Goal: Find specific page/section: Find specific page/section

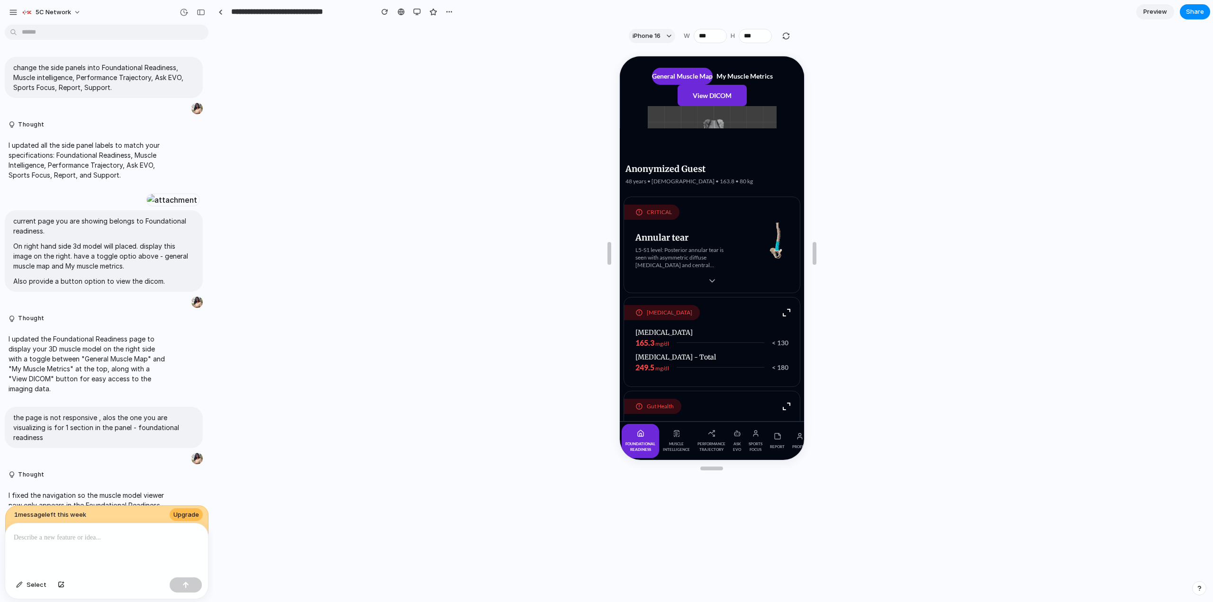
scroll to position [2388, 0]
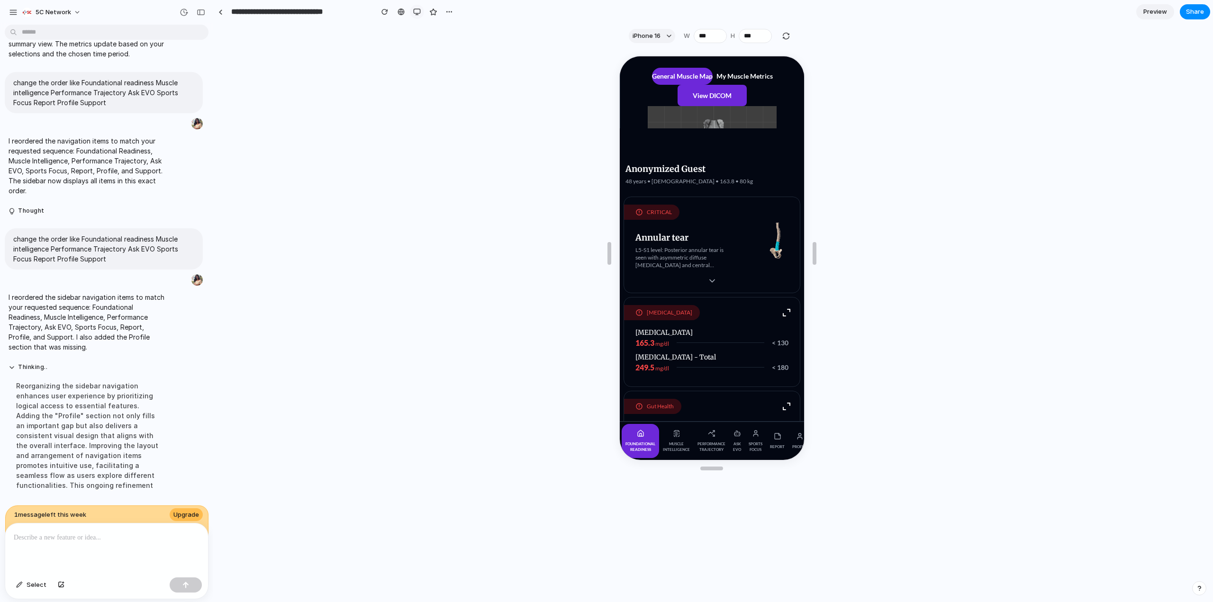
click at [411, 11] on button "button" at bounding box center [417, 12] width 14 height 14
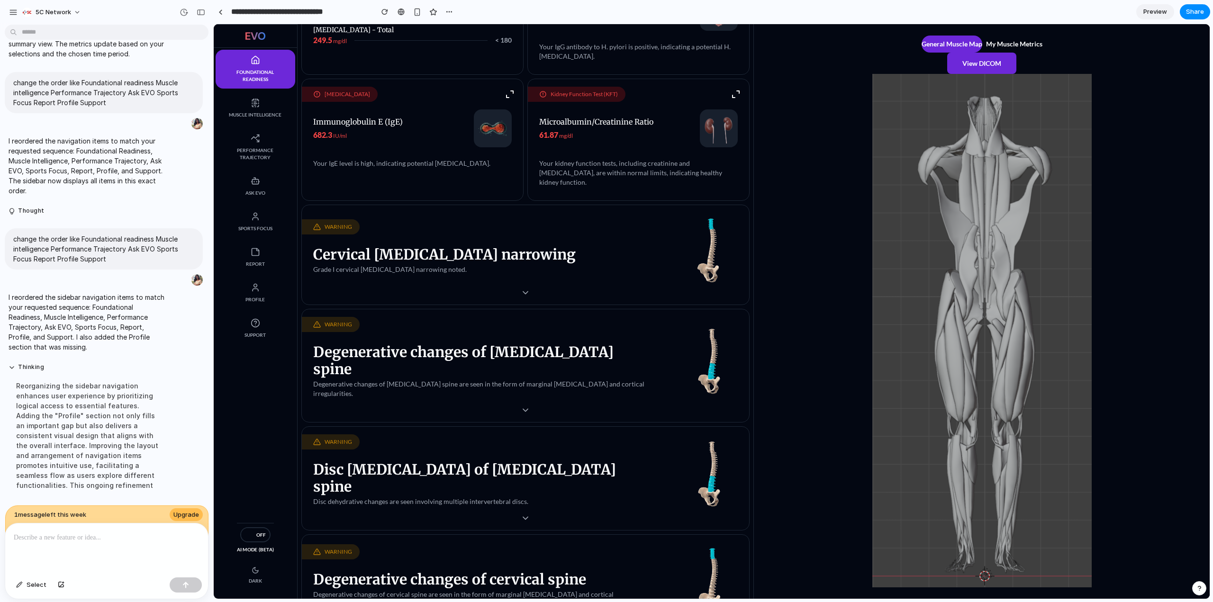
scroll to position [135, 0]
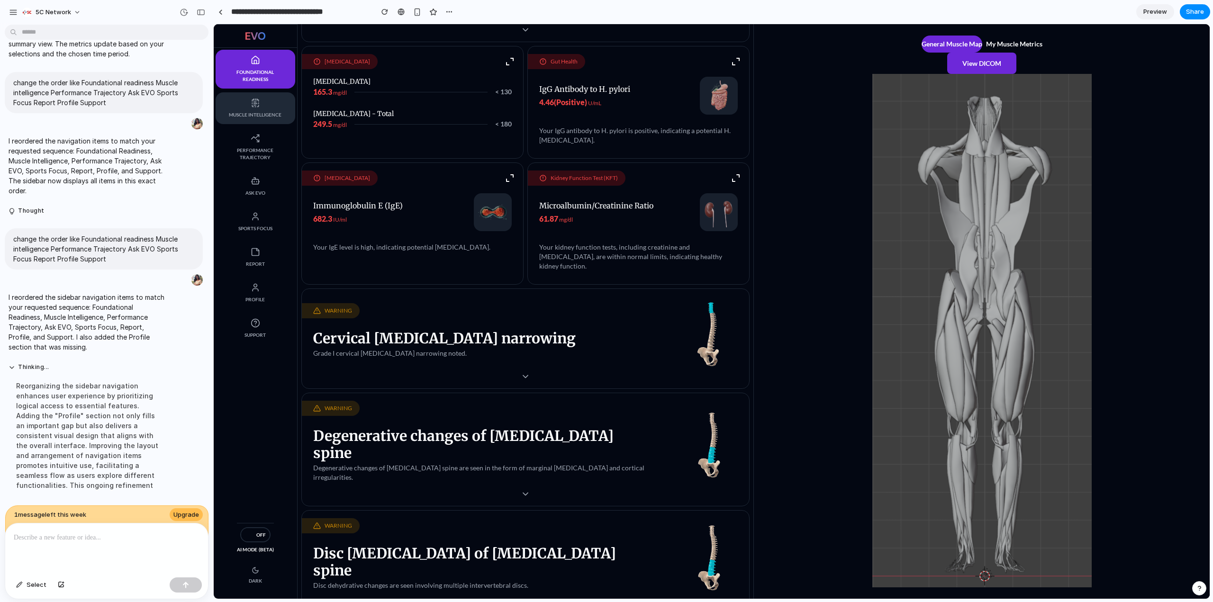
click at [247, 115] on span "Muscle Intelligence" at bounding box center [255, 114] width 61 height 7
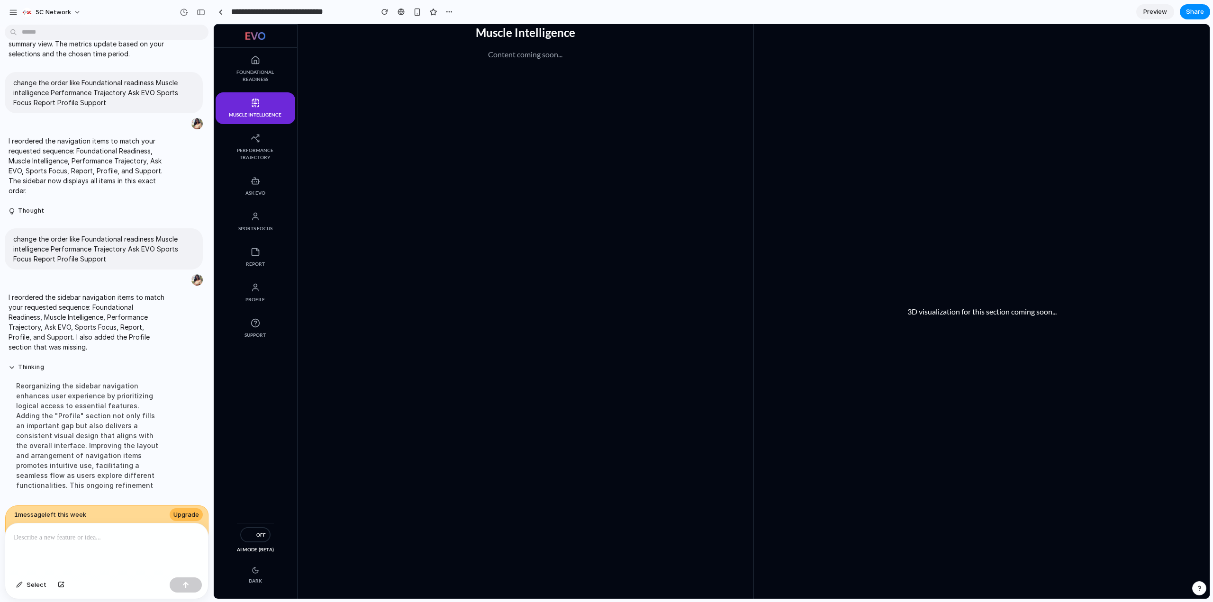
scroll to position [0, 0]
click at [265, 73] on span "Foundational Readiness" at bounding box center [255, 76] width 61 height 14
